Goal: Find specific page/section: Find specific page/section

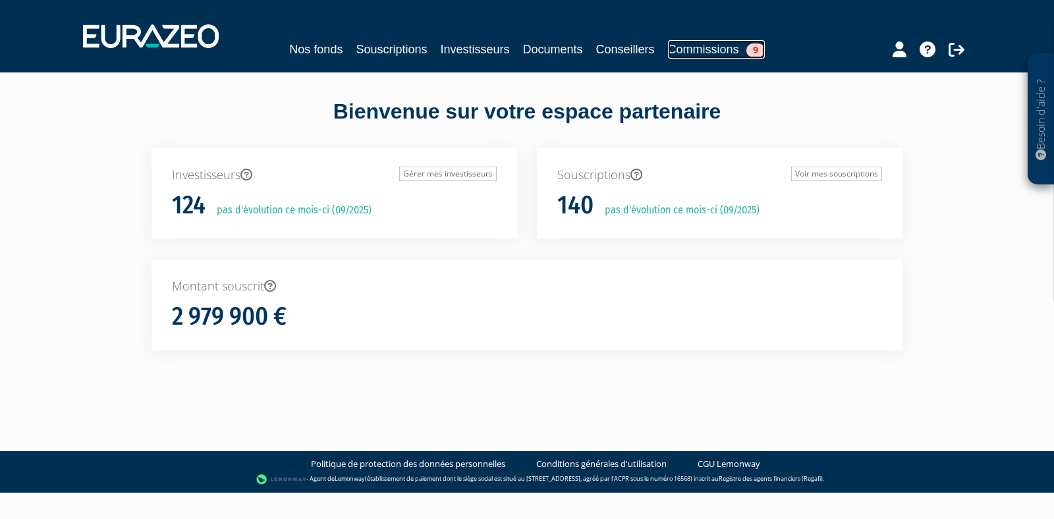
click at [701, 55] on link "Commissions 9" at bounding box center [716, 49] width 97 height 18
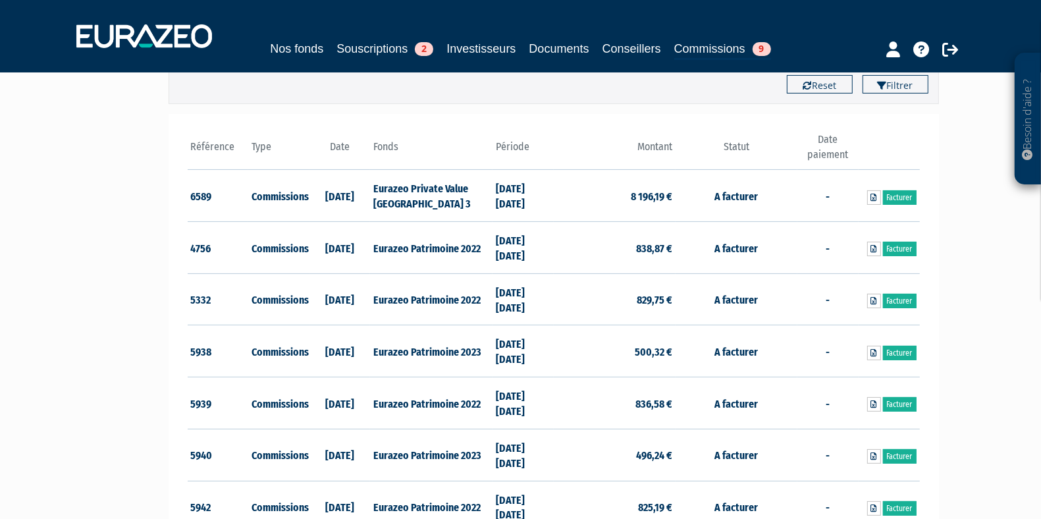
scroll to position [147, 0]
drag, startPoint x: 452, startPoint y: 196, endPoint x: 364, endPoint y: 180, distance: 90.2
click at [364, 180] on tr "6589 Commissions [DATE] Eurazeo Private Value [GEOGRAPHIC_DATA] 3 [DATE] [DATE]…" at bounding box center [554, 197] width 732 height 52
drag, startPoint x: 672, startPoint y: 196, endPoint x: 621, endPoint y: 196, distance: 51.4
click at [621, 196] on td "8 196,19 €" at bounding box center [615, 197] width 122 height 52
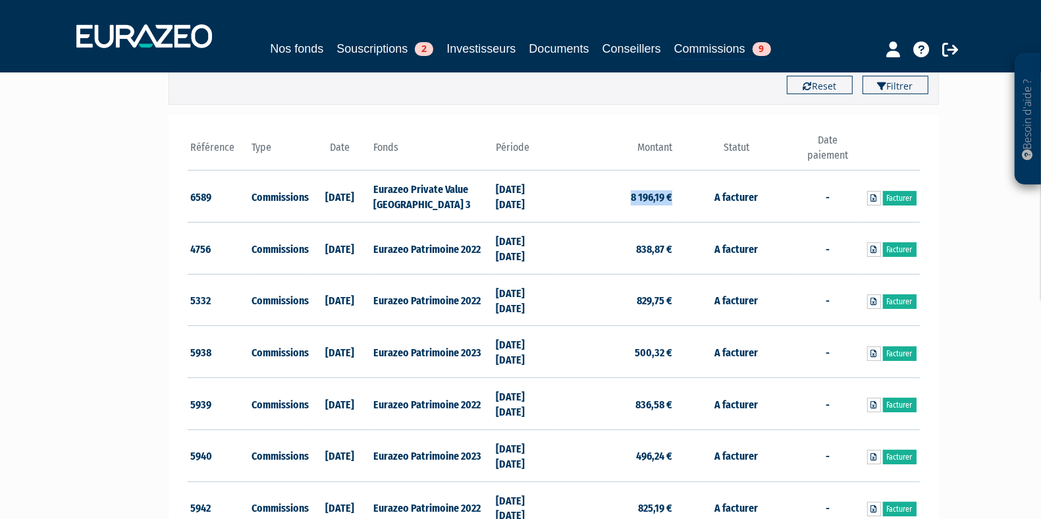
click at [621, 196] on td "8 196,19 €" at bounding box center [615, 197] width 122 height 52
click at [875, 197] on icon at bounding box center [874, 198] width 6 height 8
drag, startPoint x: 654, startPoint y: 198, endPoint x: 622, endPoint y: 194, distance: 31.9
click at [622, 194] on td "8 196,19 €" at bounding box center [615, 197] width 122 height 52
